Goal: Task Accomplishment & Management: Manage account settings

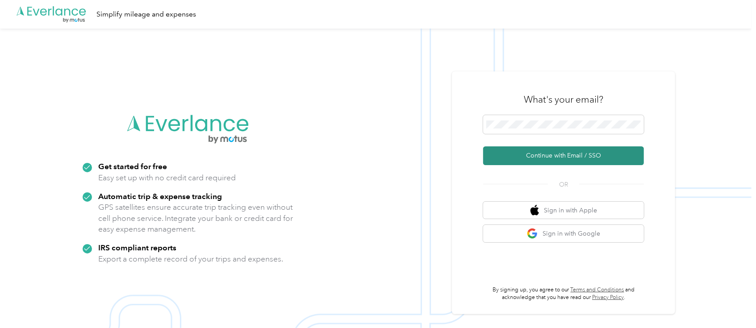
click at [569, 158] on button "Continue with Email / SSO" at bounding box center [563, 156] width 161 height 19
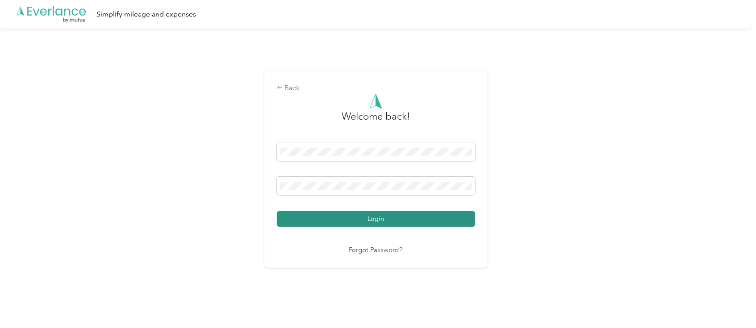
click at [370, 221] on button "Login" at bounding box center [376, 219] width 198 height 16
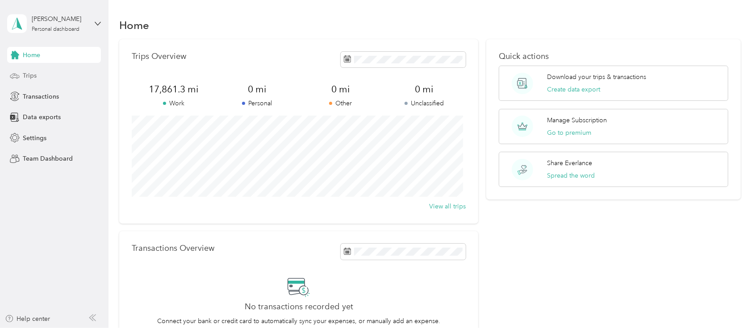
click at [52, 74] on div "Trips" at bounding box center [54, 76] width 94 height 16
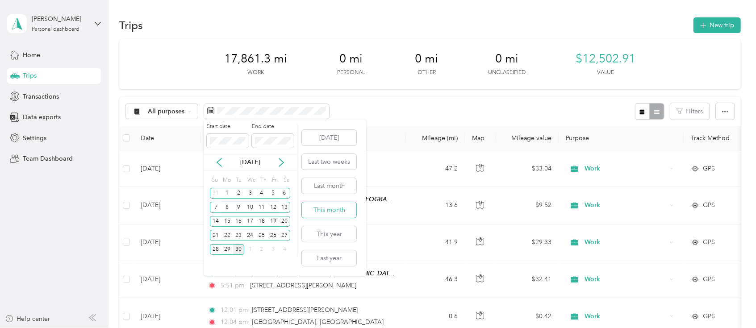
click at [322, 207] on button "This month" at bounding box center [329, 210] width 55 height 16
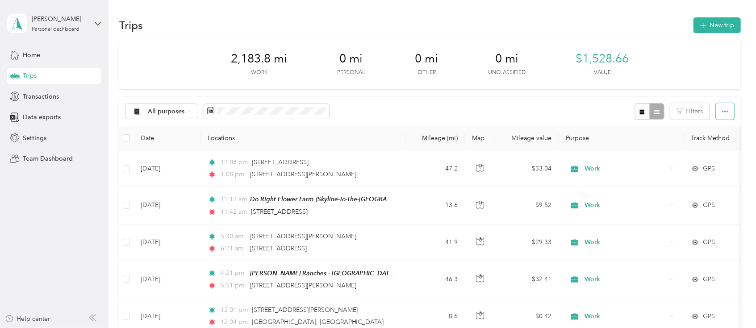
click at [723, 113] on icon "button" at bounding box center [725, 112] width 6 height 6
click at [713, 143] on span "Export" at bounding box center [708, 144] width 19 height 8
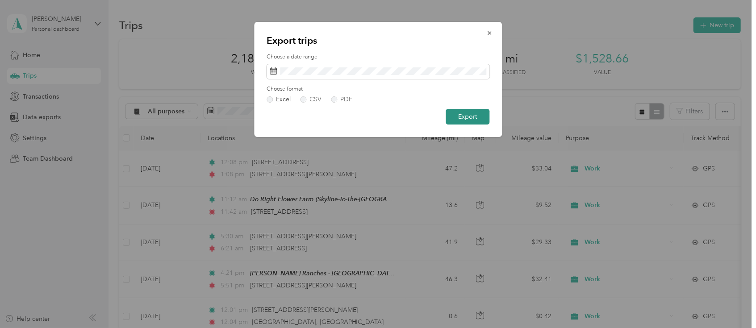
click at [466, 114] on button "Export" at bounding box center [468, 117] width 44 height 16
